Goal: Use online tool/utility: Use online tool/utility

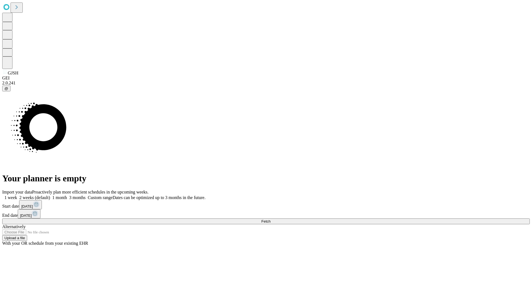
click at [270, 219] on span "Fetch" at bounding box center [265, 221] width 9 height 4
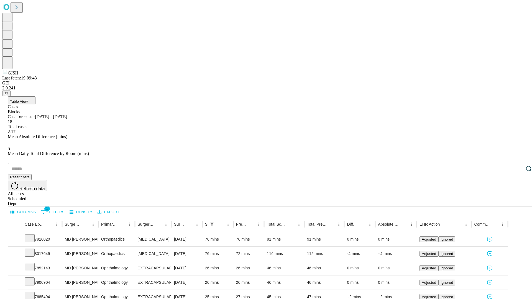
scroll to position [18, 0]
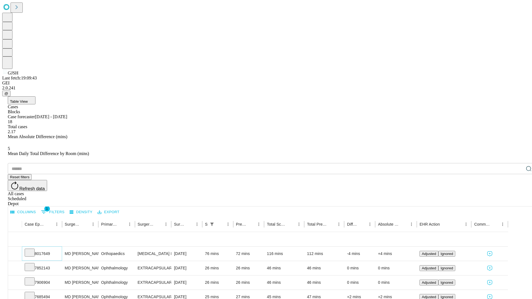
click at [32, 250] on icon at bounding box center [30, 253] width 6 height 6
